Goal: Task Accomplishment & Management: Manage account settings

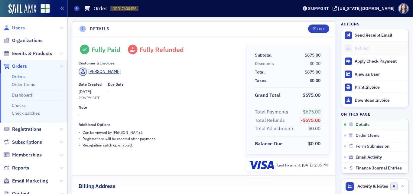
click at [15, 27] on span "Users" at bounding box center [18, 27] width 13 height 7
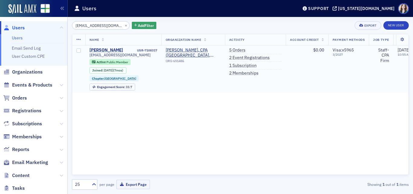
type input "[EMAIL_ADDRESS][DOMAIN_NAME]"
click at [105, 50] on div "[PERSON_NAME]" at bounding box center [106, 49] width 34 height 5
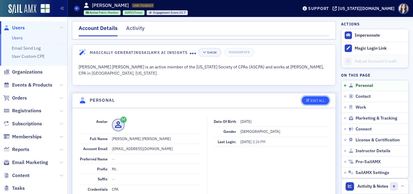
click at [304, 97] on button "Edit All" at bounding box center [315, 100] width 27 height 8
select select "US"
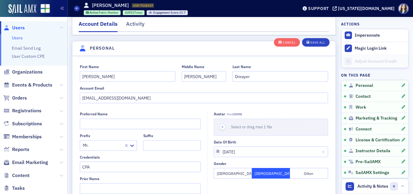
scroll to position [70, 0]
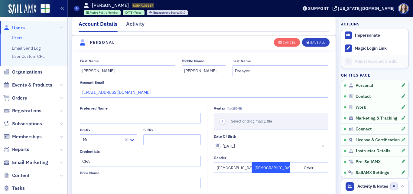
drag, startPoint x: 159, startPoint y: 94, endPoint x: 76, endPoint y: 101, distance: 83.1
click at [76, 101] on fieldset "First Name [PERSON_NAME] Middle Name [PERSON_NAME] Last Name Dreayer Account Em…" at bounding box center [203, 77] width 263 height 50
paste input "[PERSON_NAME][EMAIL_ADDRESS][DOMAIN_NAME]"
type input "[PERSON_NAME][EMAIL_ADDRESS][DOMAIN_NAME]"
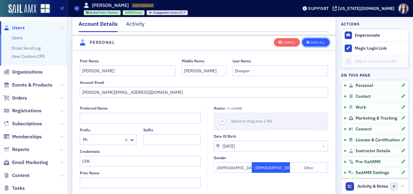
click at [315, 44] on div "Save All" at bounding box center [317, 42] width 15 height 3
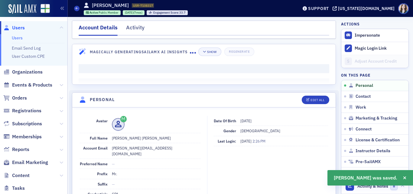
scroll to position [0, 0]
